Goal: Information Seeking & Learning: Find specific fact

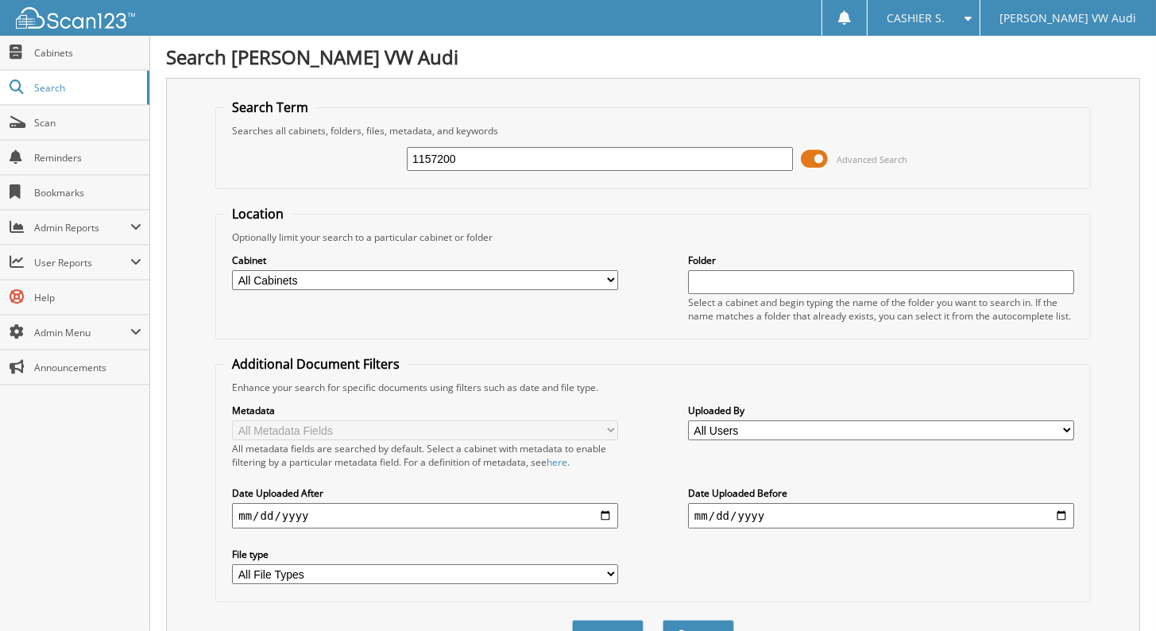
type input "1157200"
click at [662, 619] on button "Search" at bounding box center [697, 633] width 71 height 29
drag, startPoint x: 0, startPoint y: 0, endPoint x: 815, endPoint y: 156, distance: 829.6
click at [815, 156] on span at bounding box center [814, 159] width 27 height 24
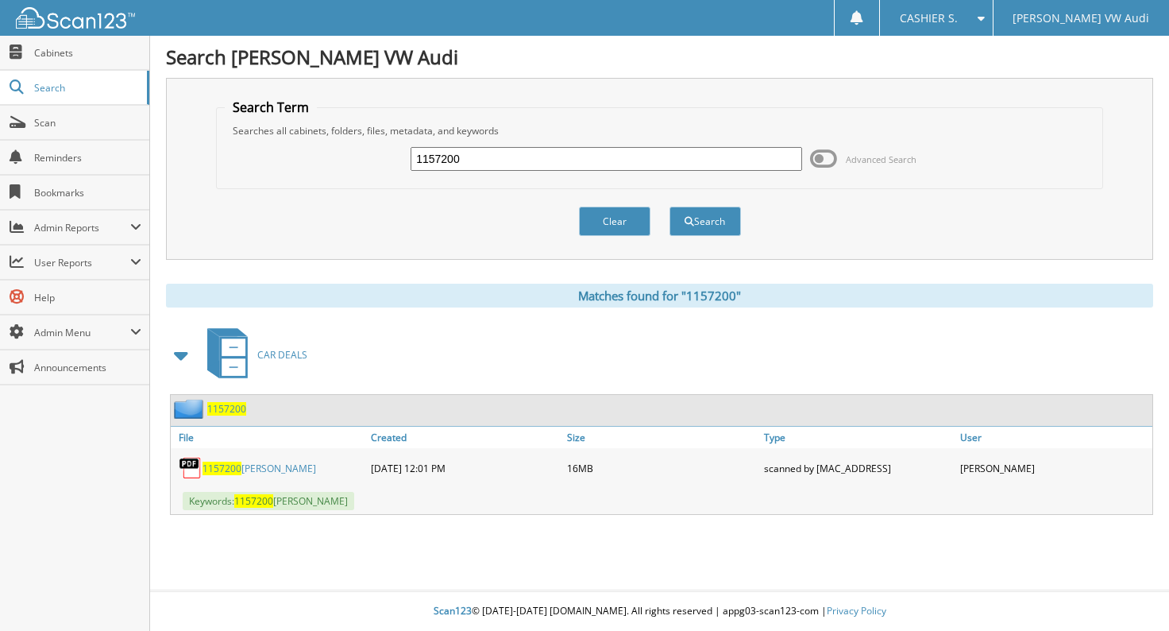
click at [214, 461] on span "1157200" at bounding box center [222, 468] width 39 height 14
